Goal: Task Accomplishment & Management: Use online tool/utility

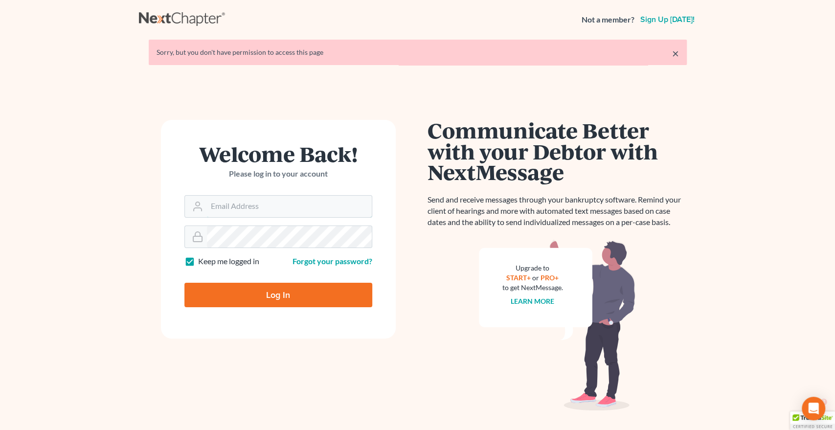
type input "[PERSON_NAME][EMAIL_ADDRESS][DOMAIN_NAME]"
click at [260, 294] on input "Log In" at bounding box center [278, 295] width 188 height 24
type input "Thinking..."
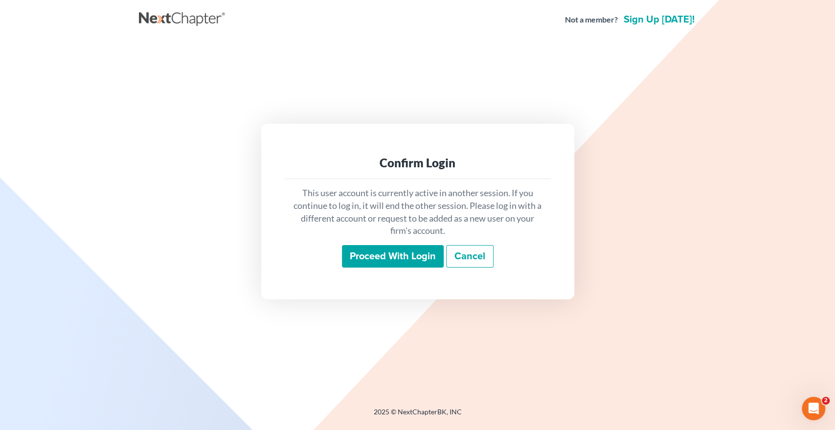
click at [352, 265] on input "Proceed with login" at bounding box center [393, 256] width 102 height 23
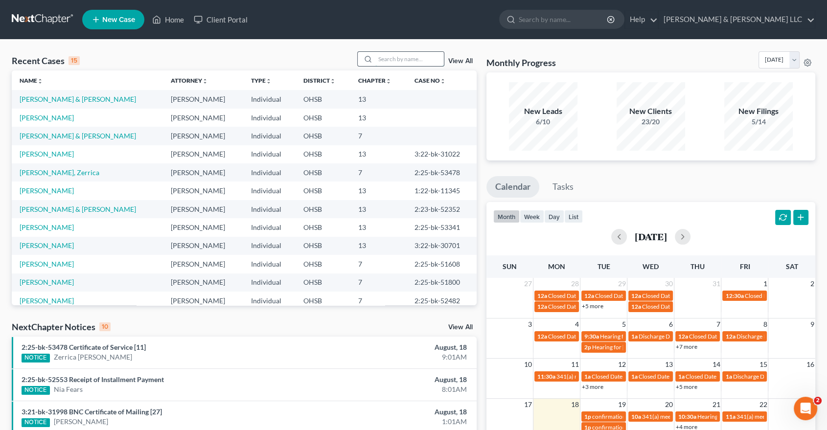
click at [385, 59] on input "search" at bounding box center [409, 59] width 68 height 14
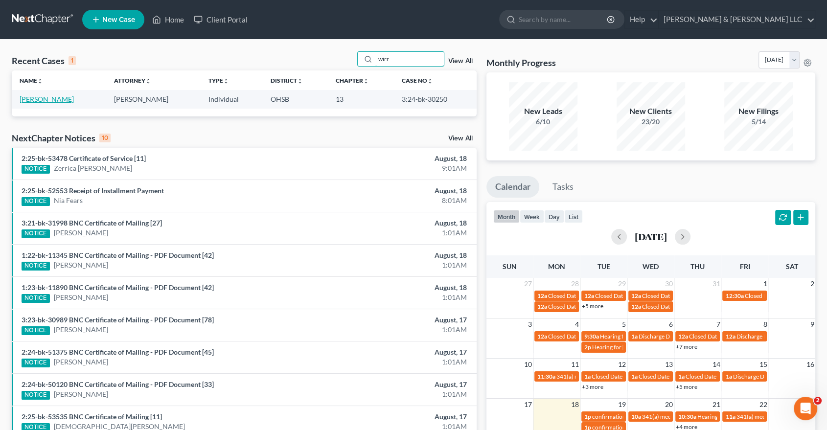
type input "wirr"
click at [24, 101] on link "[PERSON_NAME]" at bounding box center [47, 99] width 54 height 8
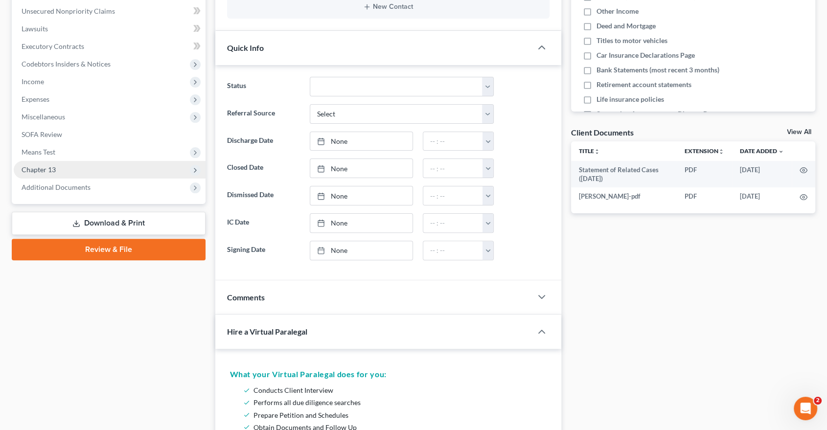
scroll to position [271, 0]
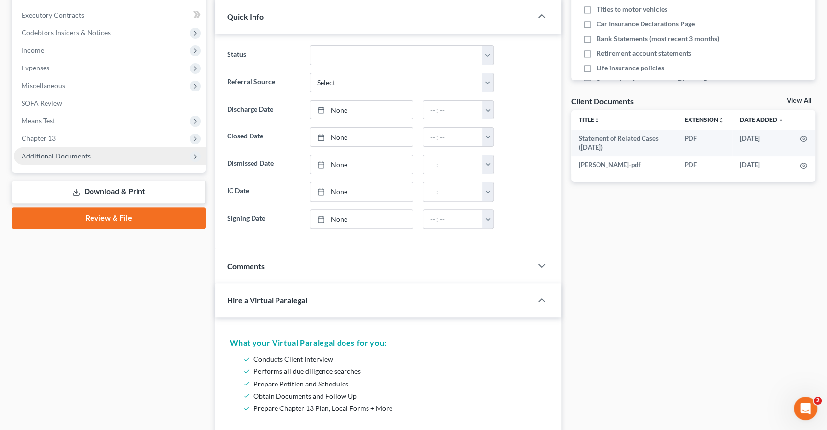
click at [67, 156] on span "Additional Documents" at bounding box center [56, 156] width 69 height 8
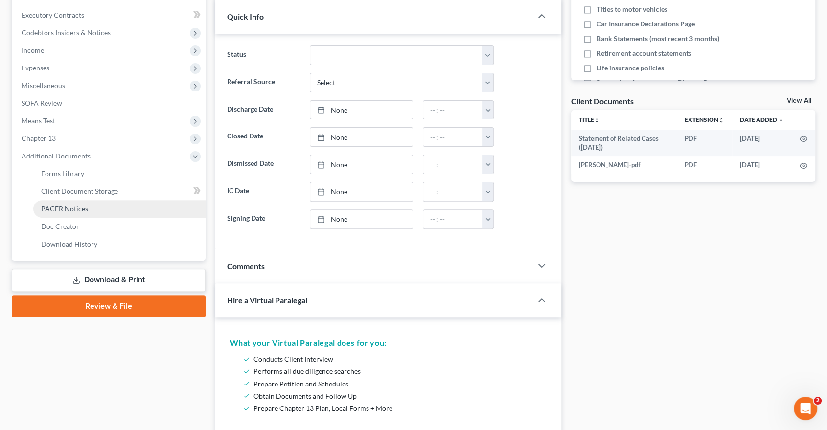
click at [74, 208] on span "PACER Notices" at bounding box center [64, 208] width 47 height 8
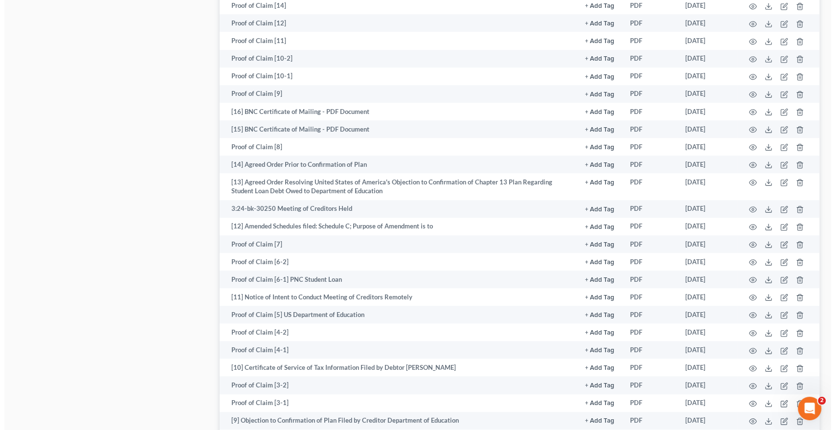
scroll to position [706, 0]
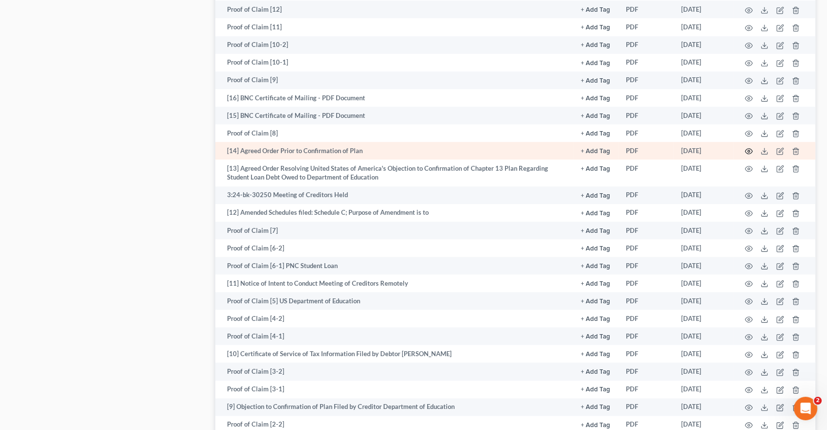
click at [750, 150] on icon "button" at bounding box center [748, 151] width 8 height 8
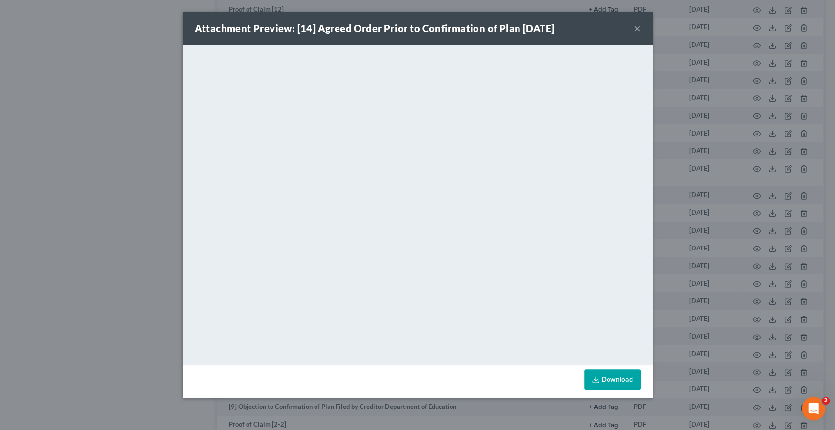
click at [639, 31] on button "×" at bounding box center [637, 29] width 7 height 12
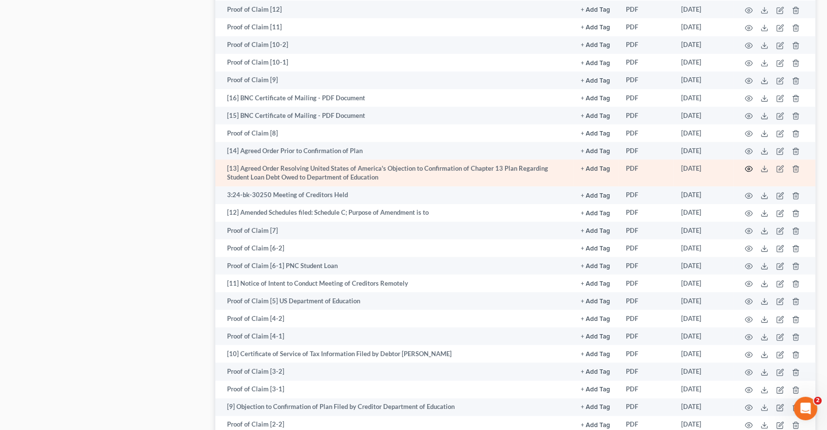
click at [744, 165] on icon "button" at bounding box center [748, 169] width 8 height 8
